Goal: Information Seeking & Learning: Learn about a topic

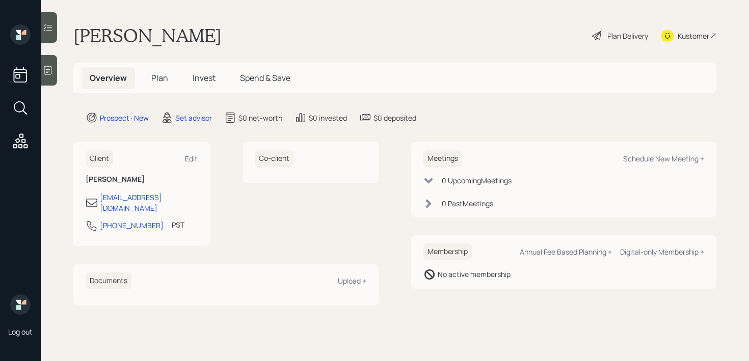
click at [43, 72] on icon at bounding box center [48, 70] width 10 height 10
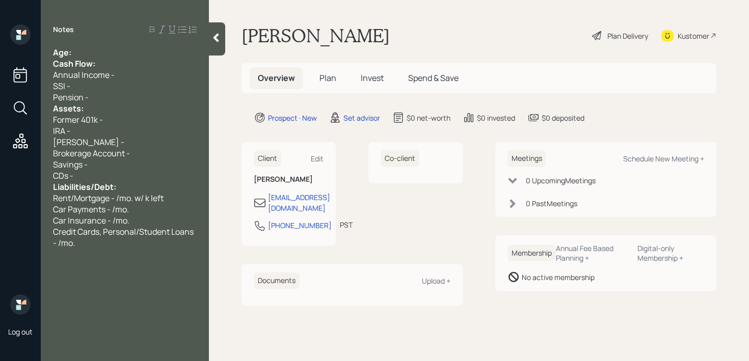
click at [132, 49] on div "Age:" at bounding box center [125, 52] width 144 height 11
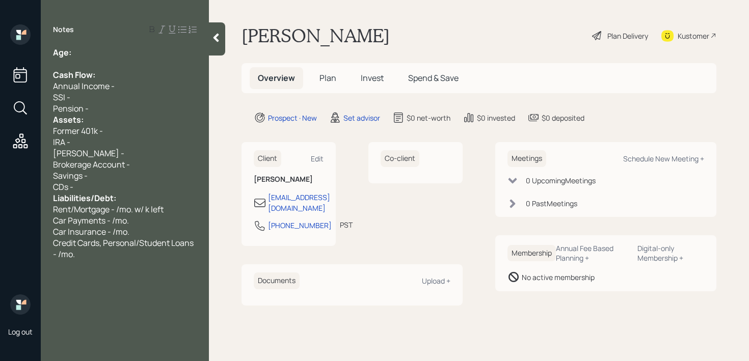
click at [115, 110] on div "Pension -" at bounding box center [125, 108] width 144 height 11
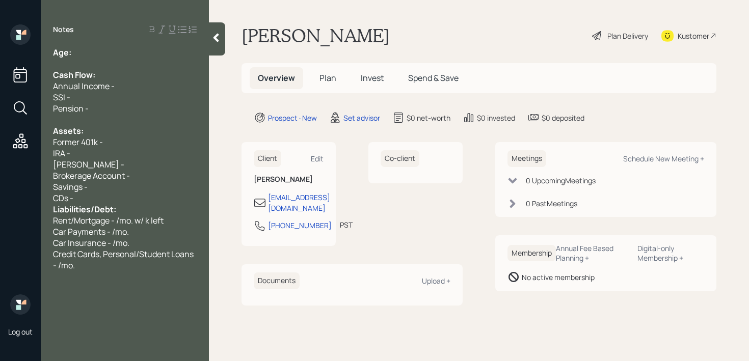
click at [105, 200] on div "CDs -" at bounding box center [125, 198] width 144 height 11
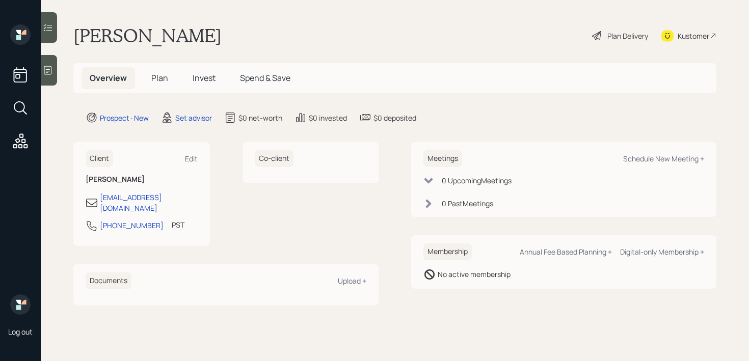
click at [44, 76] on div at bounding box center [49, 70] width 16 height 31
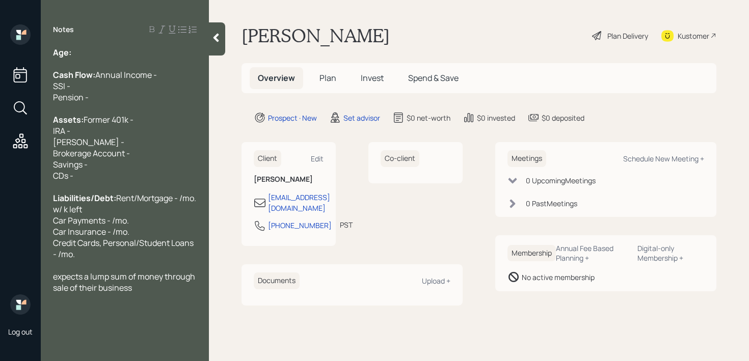
click at [99, 61] on div at bounding box center [125, 63] width 144 height 11
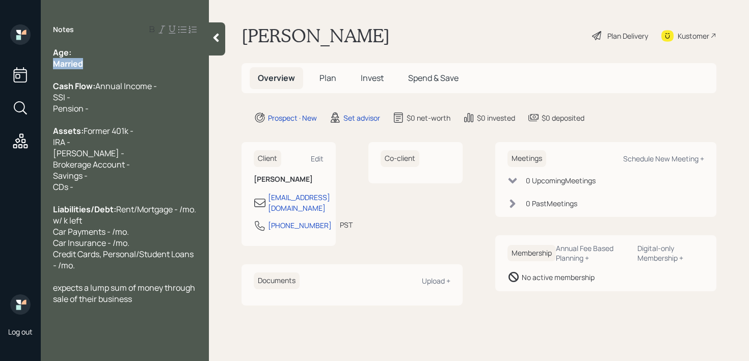
drag, startPoint x: 99, startPoint y: 64, endPoint x: 20, endPoint y: 64, distance: 79.5
click at [20, 64] on div "Log out Notes Age: Married Cash Flow: Annual Income - SSI - Pension - Assets: F…" at bounding box center [374, 180] width 749 height 361
click at [106, 61] on div "Married" at bounding box center [125, 63] width 144 height 11
click at [112, 45] on div "Notes Age: Married Cash Flow: Annual Income - SSI - Pension - Assets: Former 40…" at bounding box center [125, 186] width 168 height 324
click at [112, 67] on div "Married" at bounding box center [125, 63] width 144 height 11
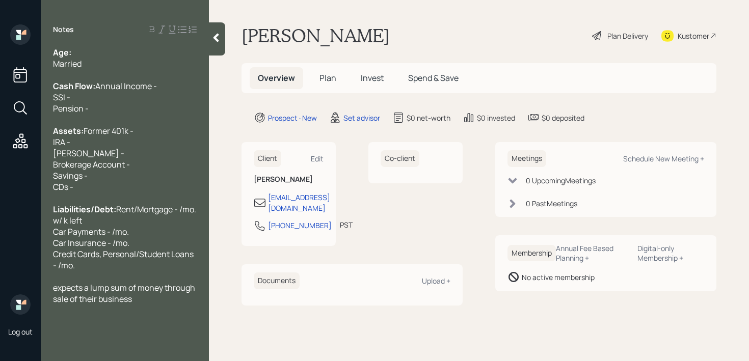
click at [112, 114] on div "Cash Flow: Annual Income - SSI - Pension -" at bounding box center [125, 97] width 144 height 34
click at [112, 150] on div "Assets: Former 401k - IRA - Roth IRA - Brokerage Account - Savings - CDs -" at bounding box center [125, 158] width 144 height 67
click at [112, 179] on div "Assets: Former 401k - IRA - Roth IRA - Brokerage Account - Savings - CDs -" at bounding box center [125, 158] width 144 height 67
click at [138, 188] on div "Assets: Former 401k - IRA - Roth IRA - Brokerage Account - Savings - CDs -" at bounding box center [125, 158] width 144 height 67
click at [138, 193] on div "Assets: Former 401k - IRA - Roth IRA - Brokerage Account - Savings - CDs -" at bounding box center [125, 158] width 144 height 67
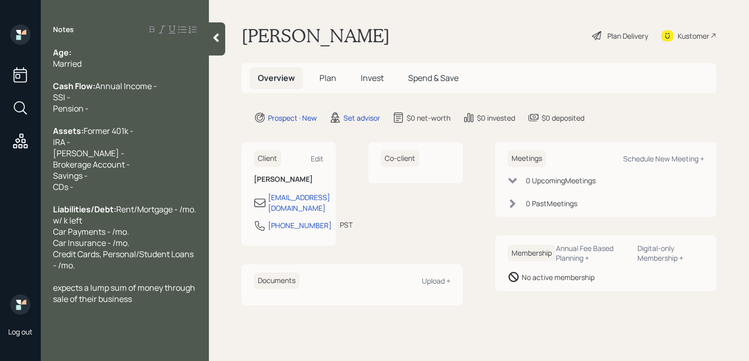
click at [138, 193] on div "Assets: Former 401k - IRA - Roth IRA - Brokerage Account - Savings - CDs -" at bounding box center [125, 158] width 144 height 67
click at [161, 167] on div "Assets: Former 401k - IRA - Roth IRA - Brokerage Account - Savings - CDs -" at bounding box center [125, 158] width 144 height 67
click at [142, 114] on div "Cash Flow: Annual Income - SSI - Pension -" at bounding box center [125, 97] width 144 height 34
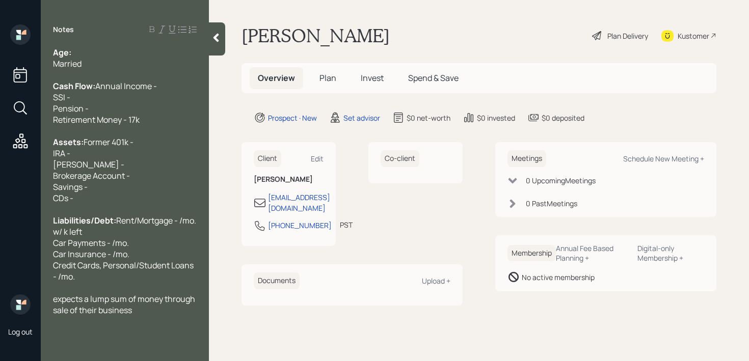
click at [104, 125] on span "Retirement Money - 17k" at bounding box center [96, 119] width 87 height 11
click at [108, 114] on div "Cash Flow: Annual Income - SSI - Pension -" at bounding box center [125, 97] width 144 height 34
drag, startPoint x: 81, startPoint y: 296, endPoint x: 52, endPoint y: 258, distance: 48.4
click at [52, 258] on div "Age: Married Cash Flow: Annual Income - SSI - Pension - /mo. Retirement Money -…" at bounding box center [125, 181] width 168 height 269
click at [106, 282] on div "Liabilities/Debt: Rent/Mortgage - /mo. w/ k left Car Payments - /mo. Car Insura…" at bounding box center [125, 248] width 144 height 67
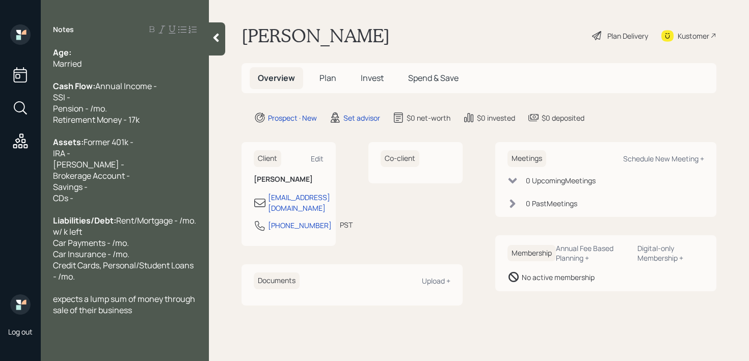
click at [687, 41] on div "Kustomer" at bounding box center [688, 35] width 55 height 22
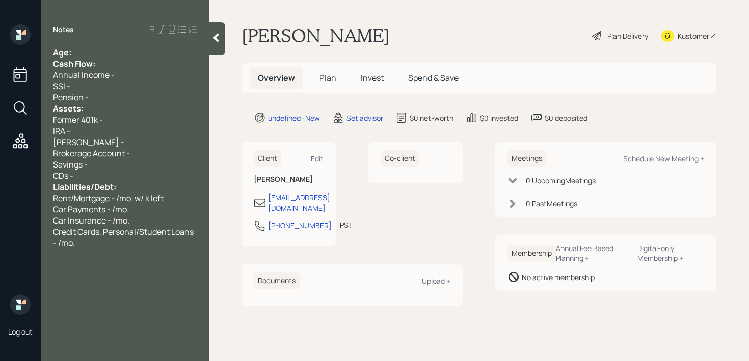
click at [120, 50] on div "Age:" at bounding box center [125, 52] width 144 height 11
